Goal: Task Accomplishment & Management: Manage account settings

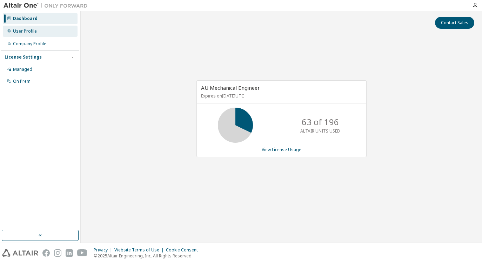
click at [24, 32] on div "User Profile" at bounding box center [25, 31] width 24 height 6
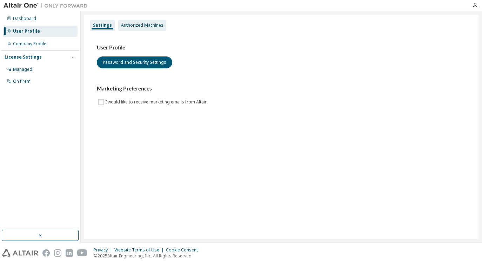
click at [159, 26] on div "Authorized Machines" at bounding box center [142, 25] width 42 height 6
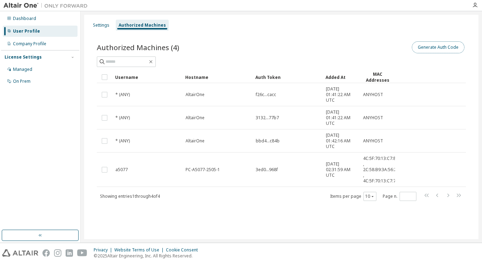
click at [433, 49] on button "Generate Auth Code" at bounding box center [438, 47] width 53 height 12
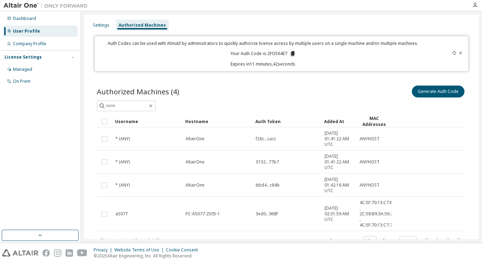
click at [420, 17] on div "Settings Authorized Machines Auth Codes can be used with Almutil by administrat…" at bounding box center [281, 141] width 394 height 253
click at [48, 124] on div "Dashboard User Profile Company Profile License Settings Managed On Prem" at bounding box center [40, 120] width 78 height 217
click at [476, 5] on icon "button" at bounding box center [475, 5] width 6 height 6
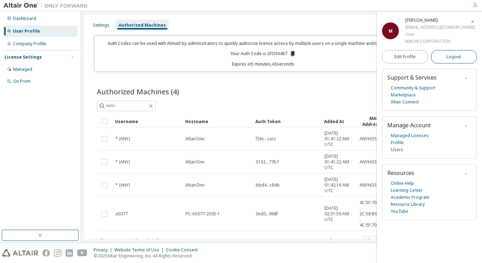
click at [459, 57] on span "Logout" at bounding box center [453, 56] width 14 height 7
